Goal: Check status: Check status

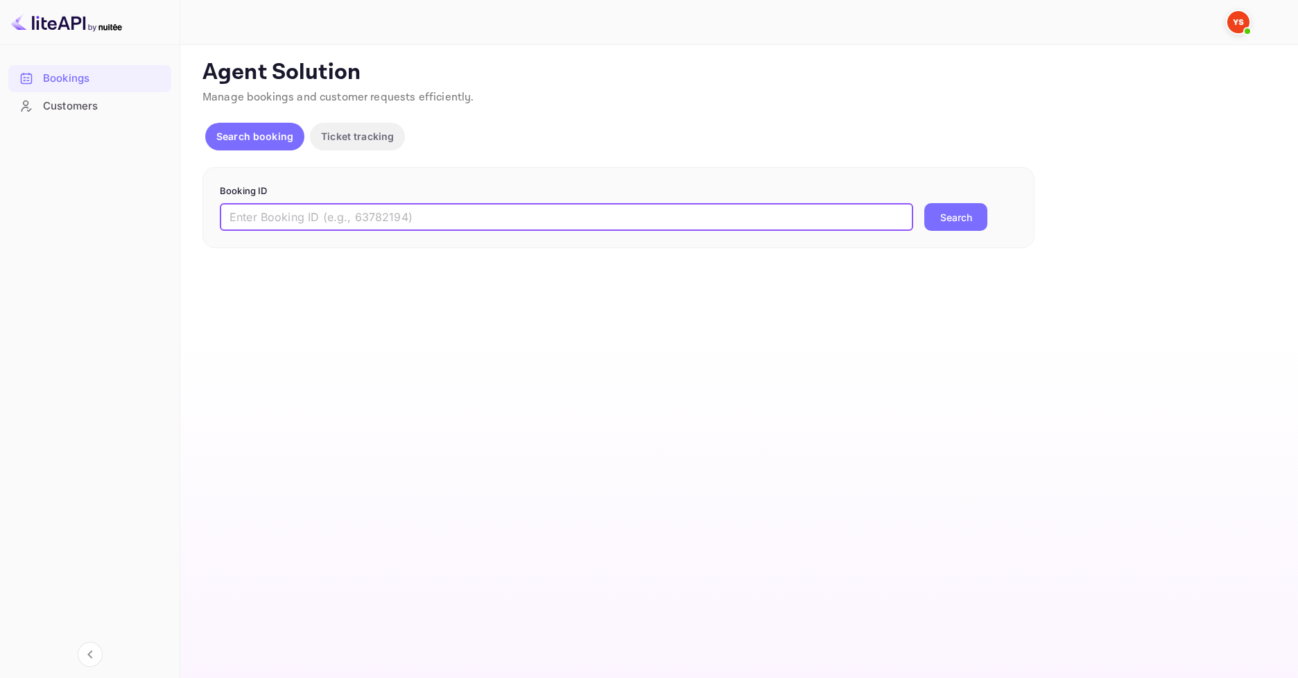
click at [396, 218] on input "text" at bounding box center [566, 217] width 693 height 28
paste input "9883183"
type input "9883183"
click at [972, 209] on button "Search" at bounding box center [955, 217] width 63 height 28
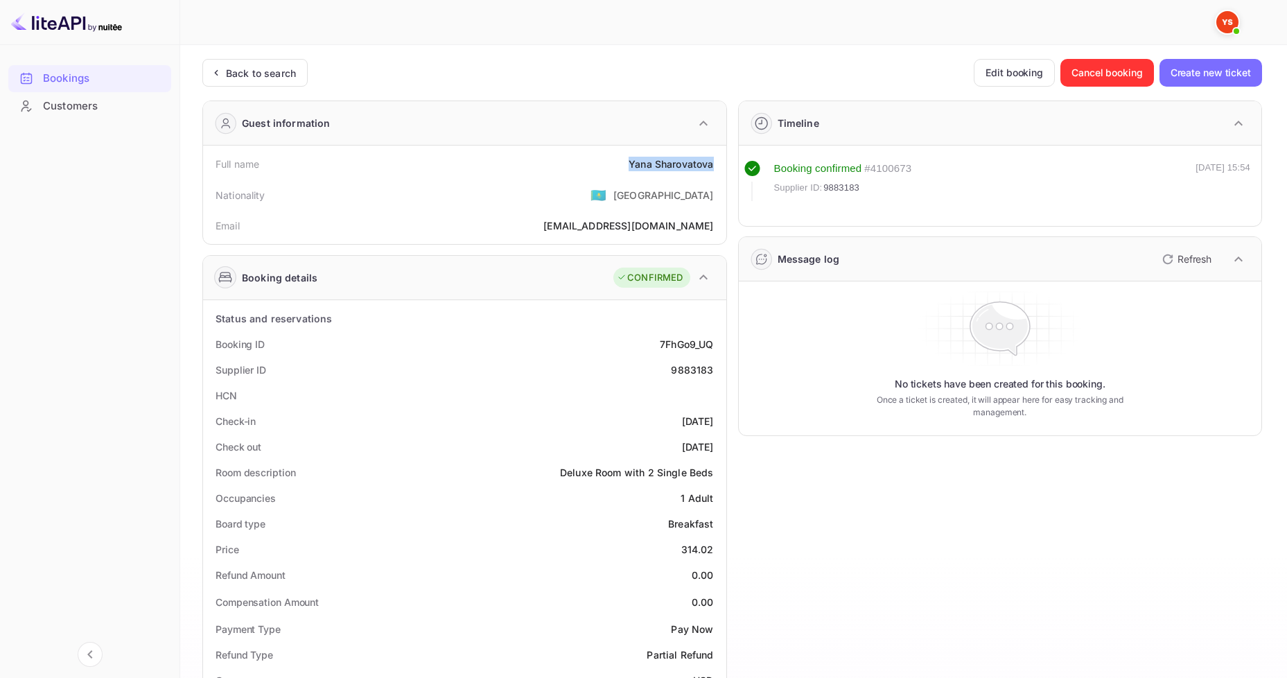
drag, startPoint x: 625, startPoint y: 161, endPoint x: 711, endPoint y: 150, distance: 87.4
click at [711, 150] on div "Full name [PERSON_NAME] Nationality 🇰🇿 [DEMOGRAPHIC_DATA] Email [EMAIL_ADDRESS]…" at bounding box center [464, 195] width 523 height 98
copy div "[PERSON_NAME]"
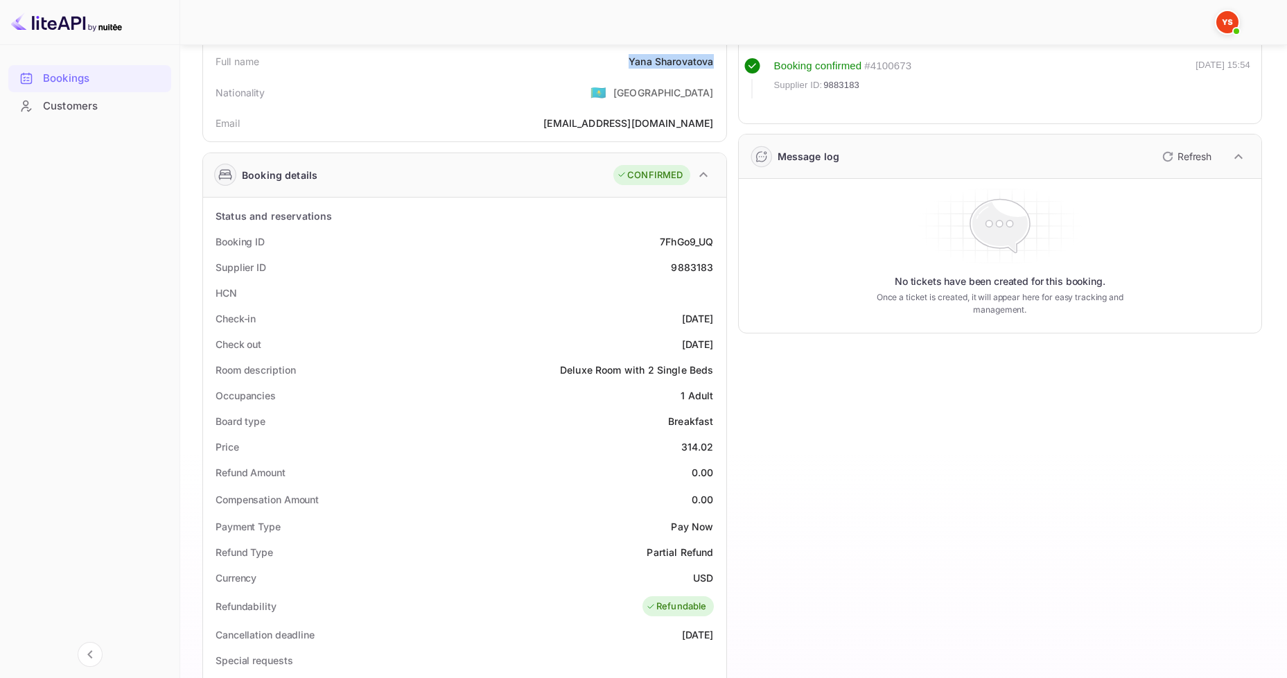
scroll to position [139, 0]
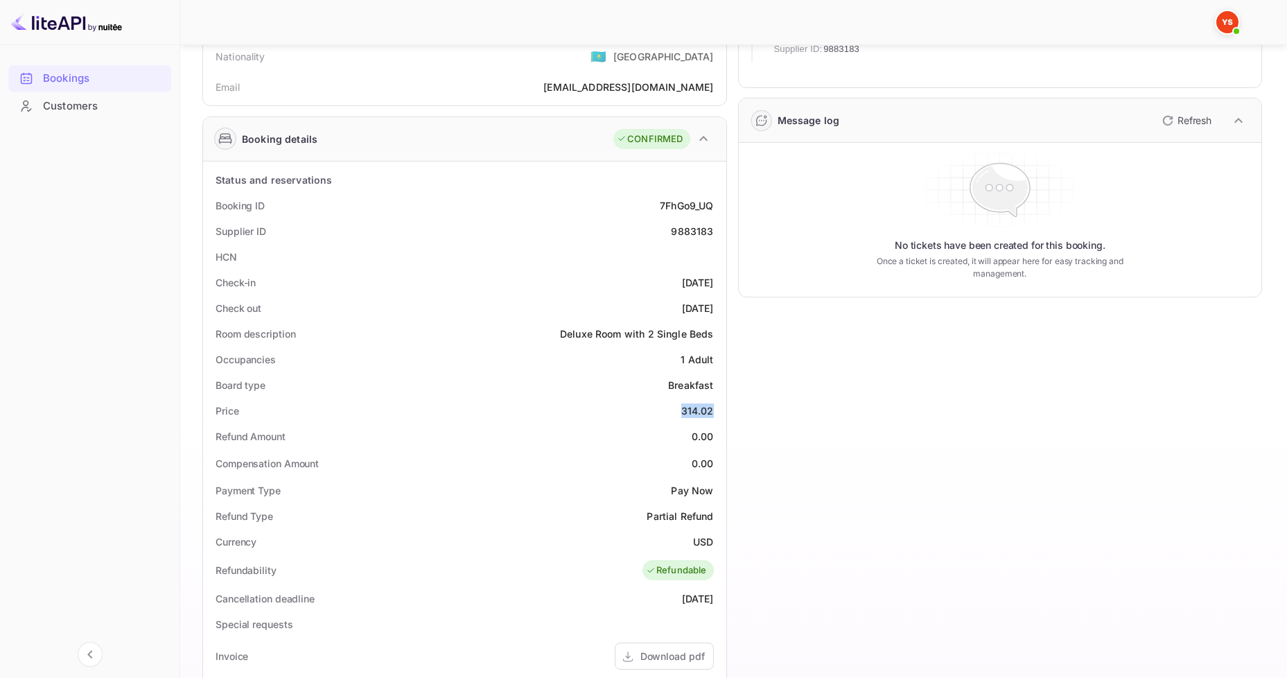
drag, startPoint x: 659, startPoint y: 411, endPoint x: 713, endPoint y: 411, distance: 54.8
click at [713, 411] on div "Price 314.02" at bounding box center [465, 411] width 512 height 26
copy div "314.02"
drag, startPoint x: 663, startPoint y: 235, endPoint x: 717, endPoint y: 233, distance: 54.1
click at [717, 233] on div "Supplier ID 9883183" at bounding box center [465, 231] width 512 height 26
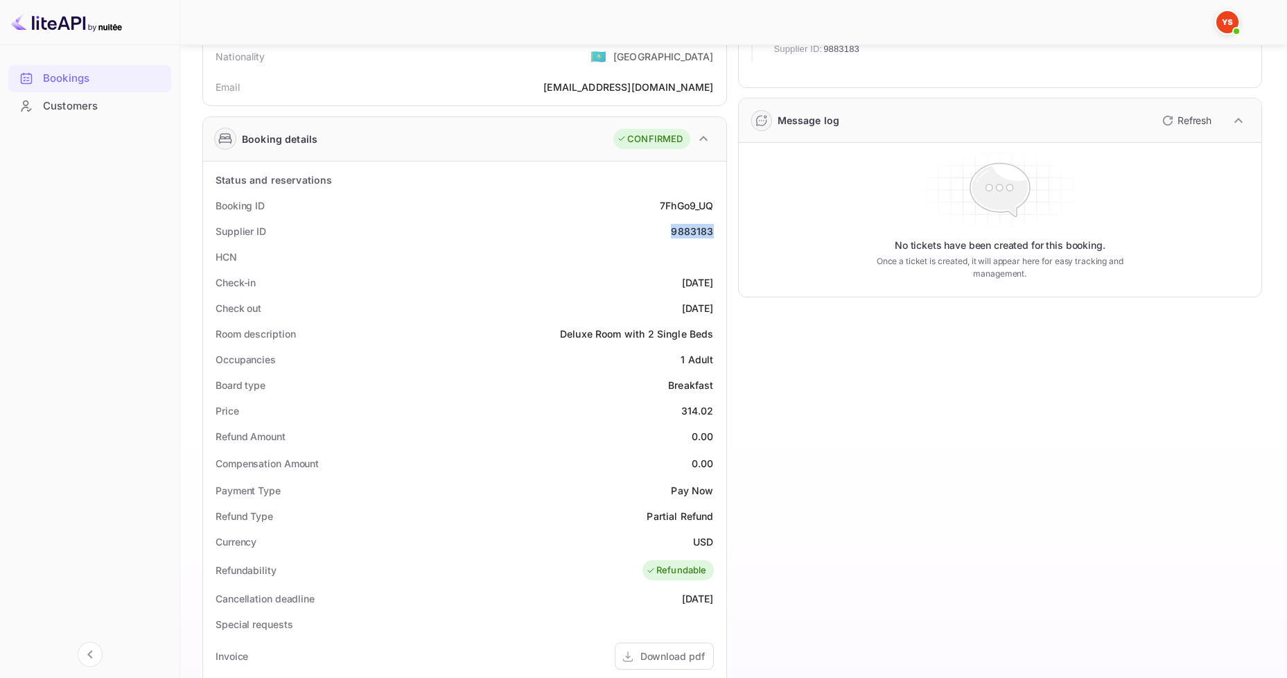
copy div "9883183"
